Goal: Task Accomplishment & Management: Manage account settings

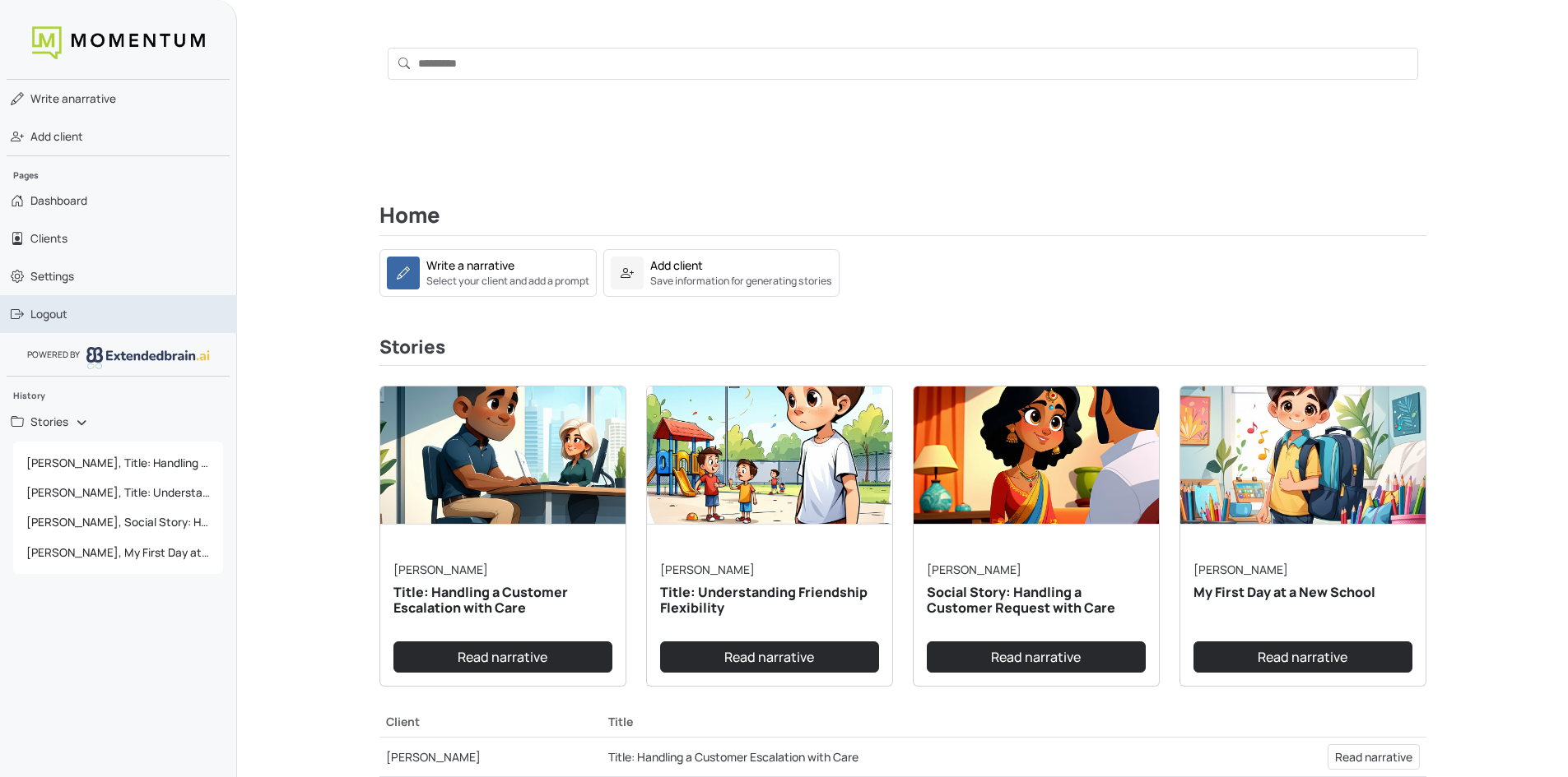
click at [66, 321] on span "Logout" at bounding box center [49, 313] width 37 height 16
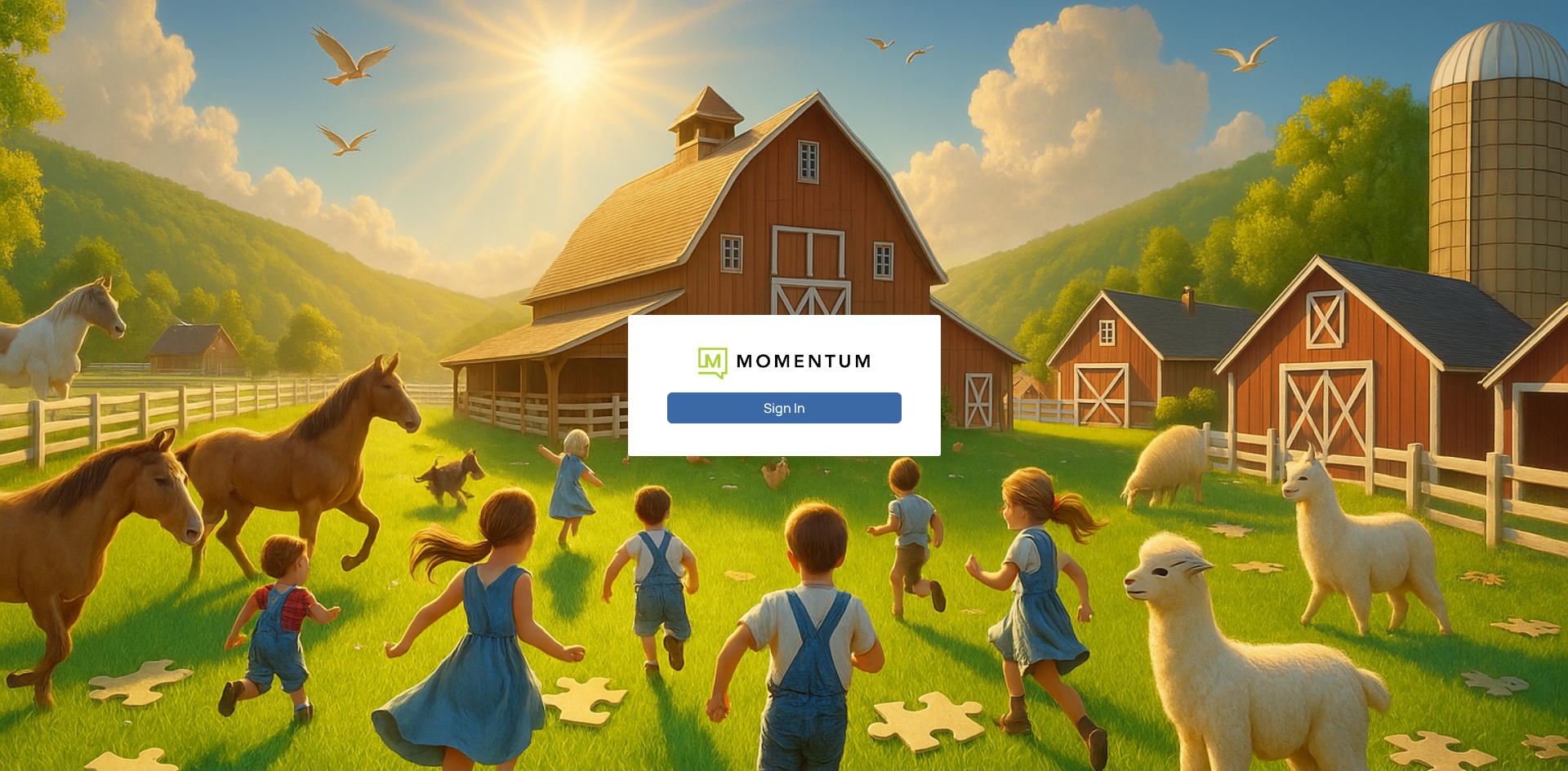
click at [819, 411] on button "Sign In" at bounding box center [784, 408] width 234 height 31
